Goal: Task Accomplishment & Management: Complete application form

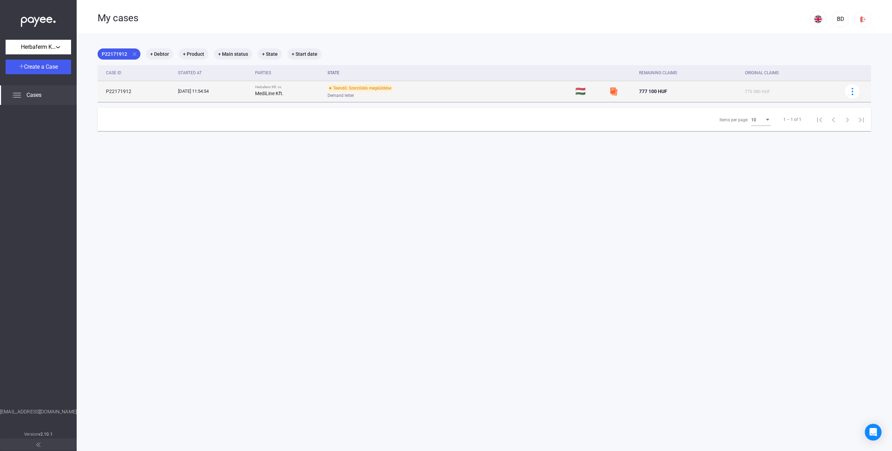
click at [391, 89] on div "Teendő: Szerződés megküldése" at bounding box center [361, 88] width 66 height 7
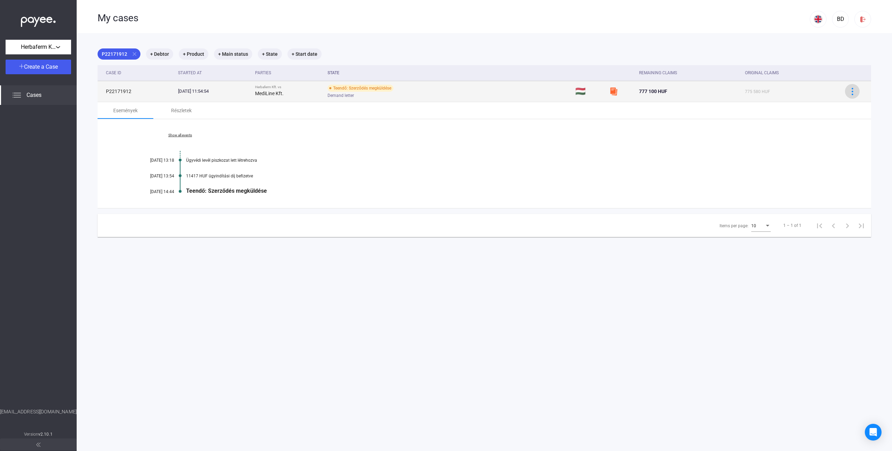
click at [853, 90] on button at bounding box center [852, 91] width 15 height 15
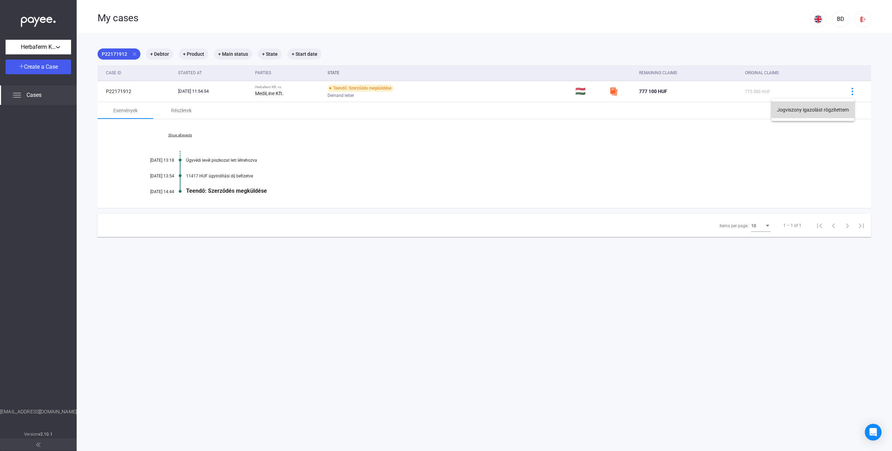
click at [839, 105] on button "Jogviszony igazolást rögzítettem" at bounding box center [813, 109] width 83 height 17
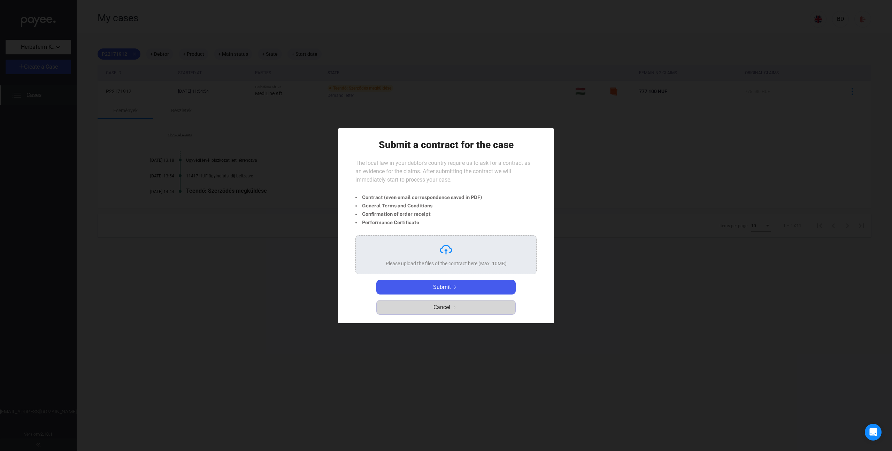
click at [486, 313] on button "Cancel" at bounding box center [445, 307] width 139 height 15
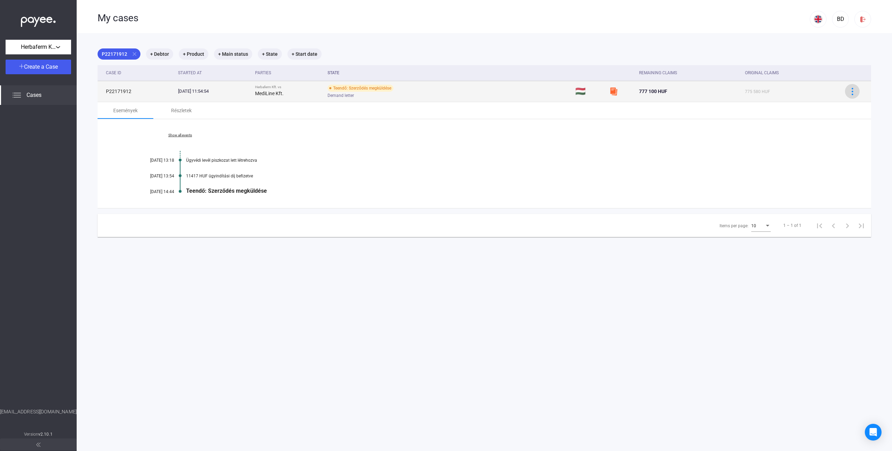
click at [849, 94] on img at bounding box center [852, 91] width 7 height 7
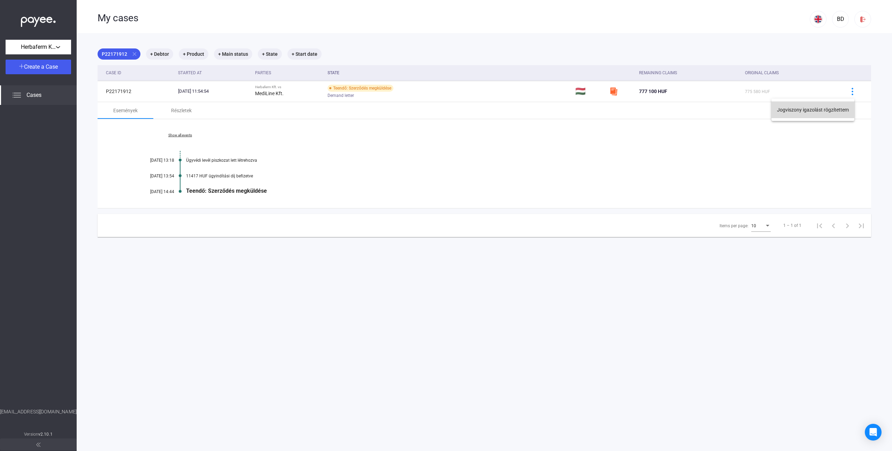
click at [832, 107] on button "Jogviszony igazolást rögzítettem" at bounding box center [813, 109] width 83 height 17
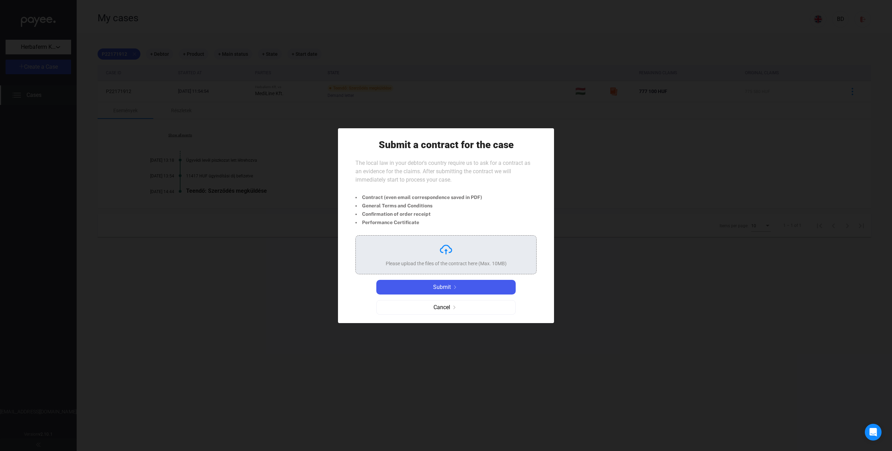
click at [429, 257] on div "Please upload the files of the contract here (Max. 10MB)" at bounding box center [446, 255] width 121 height 24
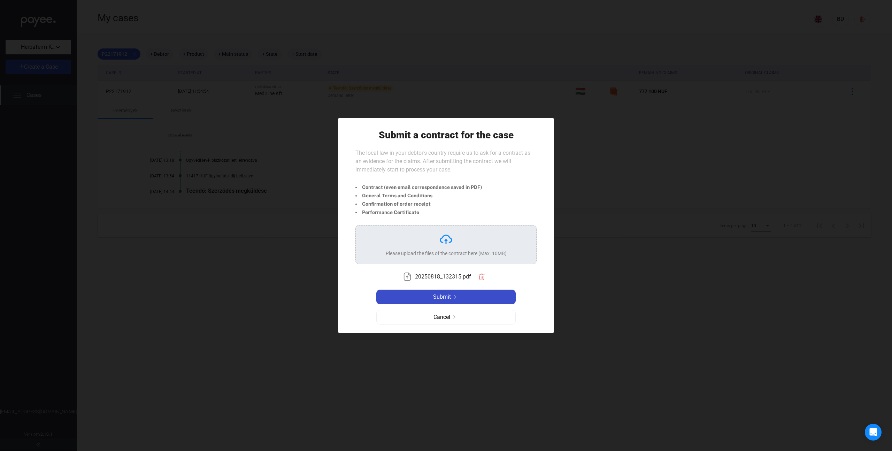
click at [432, 296] on div "Submit" at bounding box center [445, 297] width 135 height 8
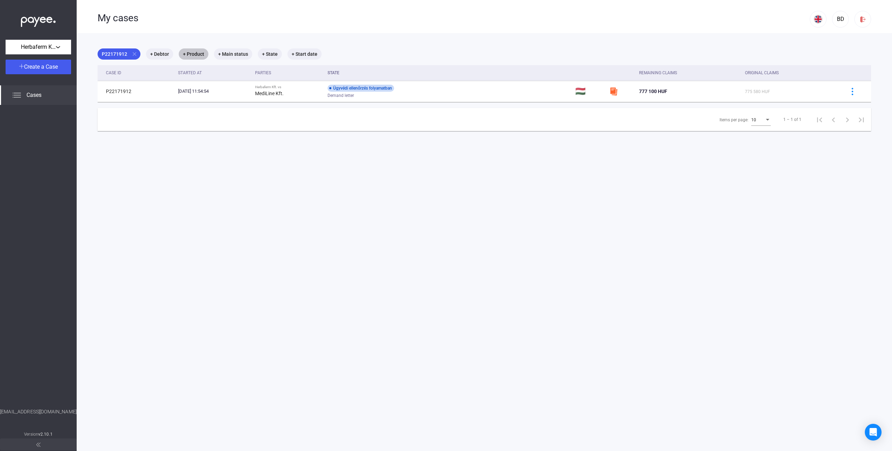
click at [190, 54] on mat-chip "+ Product" at bounding box center [194, 53] width 30 height 11
click at [191, 54] on div at bounding box center [446, 225] width 892 height 451
click at [191, 54] on mat-chip "+ Product" at bounding box center [194, 53] width 30 height 11
click at [196, 73] on span "Select product..." at bounding box center [211, 75] width 39 height 7
click at [196, 73] on div at bounding box center [446, 225] width 892 height 451
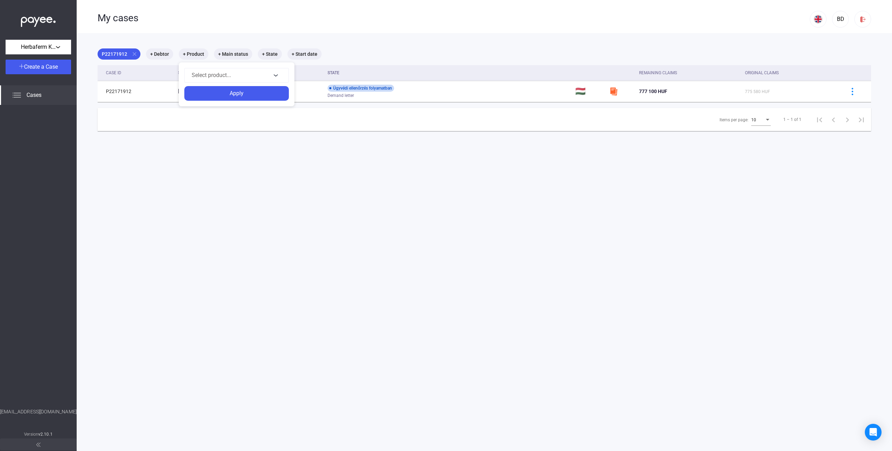
click at [192, 49] on div at bounding box center [446, 225] width 892 height 451
